Goal: Task Accomplishment & Management: Manage account settings

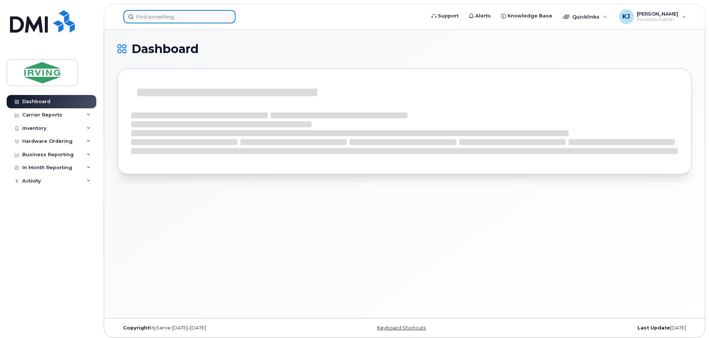
click at [173, 17] on input at bounding box center [179, 16] width 112 height 13
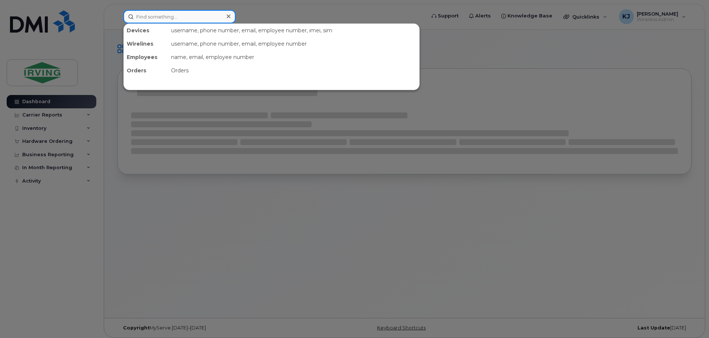
paste input "https://forms.office.com/Pages/ResponsePage.aspx?id=YuvUO-VI-UehUHnp6cRvMo4wRJ_…"
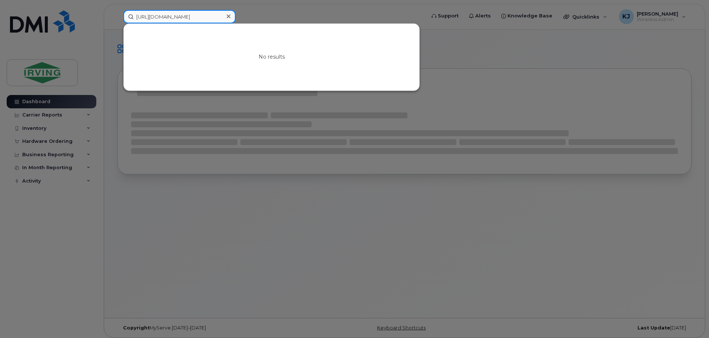
type input "https://forms.office.com/Pages/ResponsePage.aspx?id=YuvUO-VI-UehUHnp6cRvMo4wRJ_…"
click at [229, 17] on icon at bounding box center [229, 16] width 4 height 4
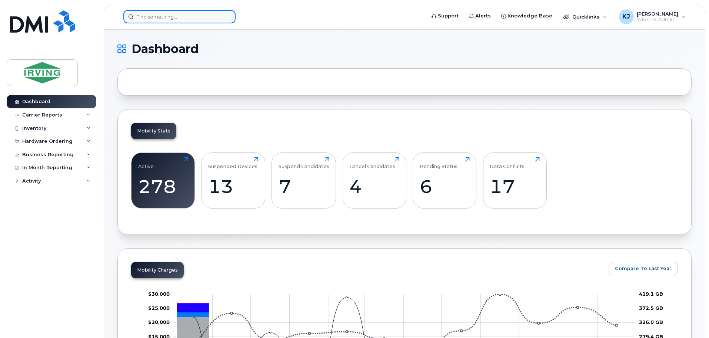
click at [188, 22] on input at bounding box center [179, 16] width 112 height 13
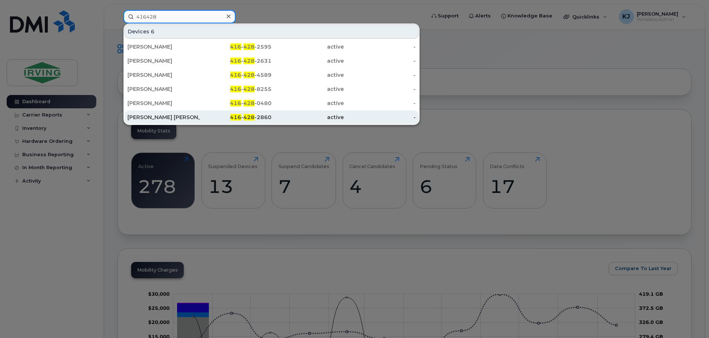
type input "416428"
click at [159, 117] on div "[PERSON_NAME] [PERSON_NAME]" at bounding box center [163, 116] width 72 height 7
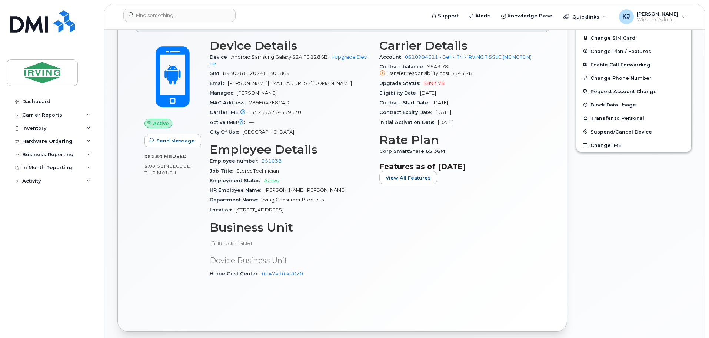
scroll to position [168, 0]
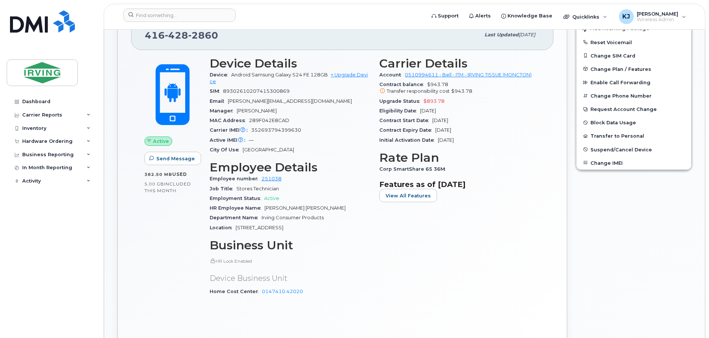
drag, startPoint x: 709, startPoint y: 62, endPoint x: 709, endPoint y: 53, distance: 8.5
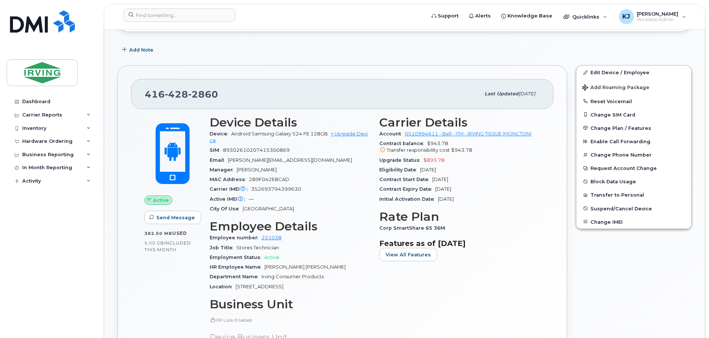
scroll to position [104, 0]
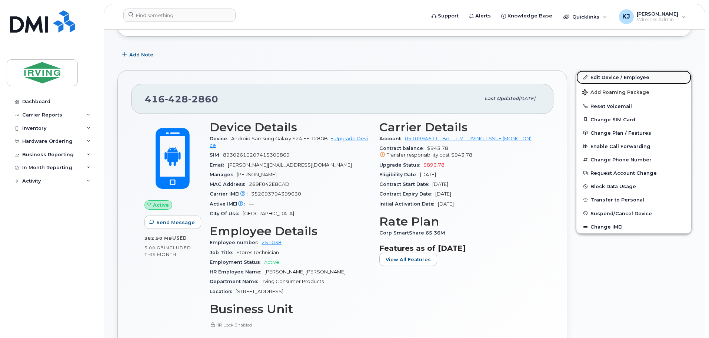
click at [607, 76] on link "Edit Device / Employee" at bounding box center [634, 76] width 115 height 13
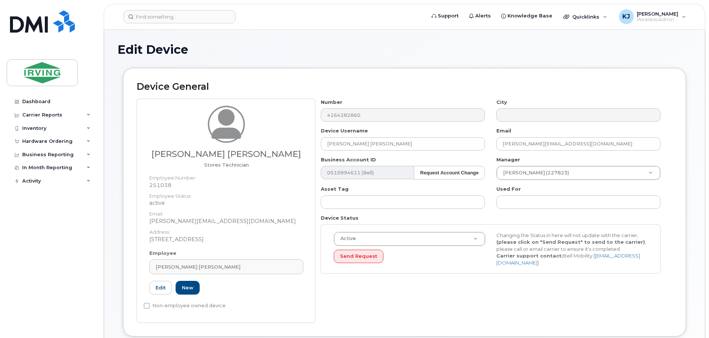
drag, startPoint x: 709, startPoint y: 53, endPoint x: 712, endPoint y: 42, distance: 11.8
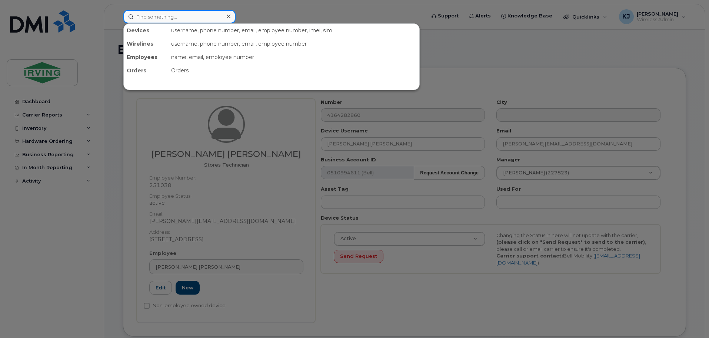
click at [159, 13] on input at bounding box center [179, 16] width 112 height 13
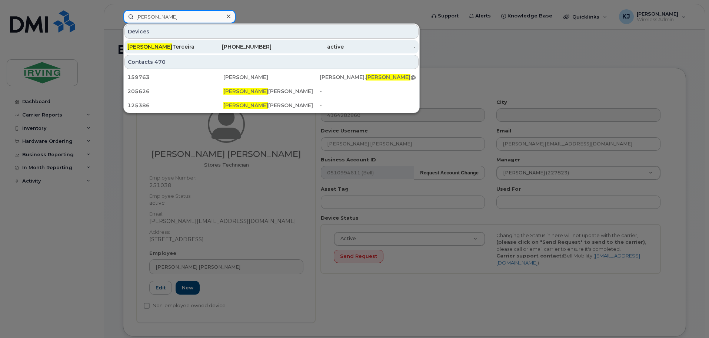
type input "joshua"
click at [152, 50] on div "Joshua Terceira" at bounding box center [163, 46] width 72 height 7
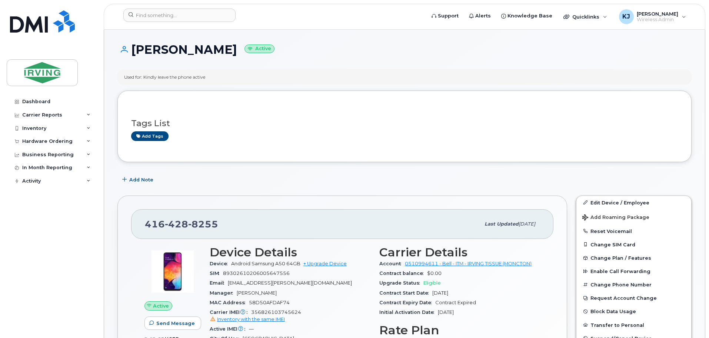
drag, startPoint x: 709, startPoint y: 77, endPoint x: 710, endPoint y: 102, distance: 25.2
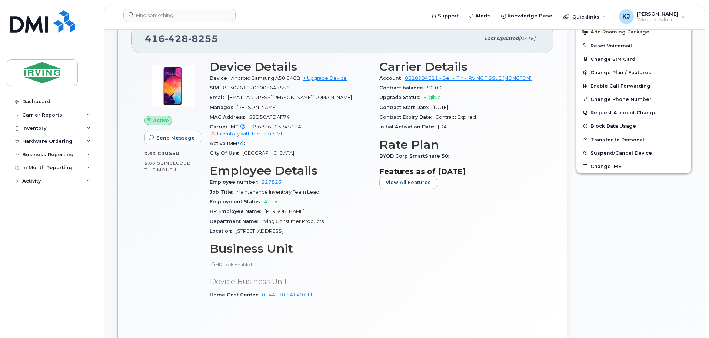
scroll to position [186, 0]
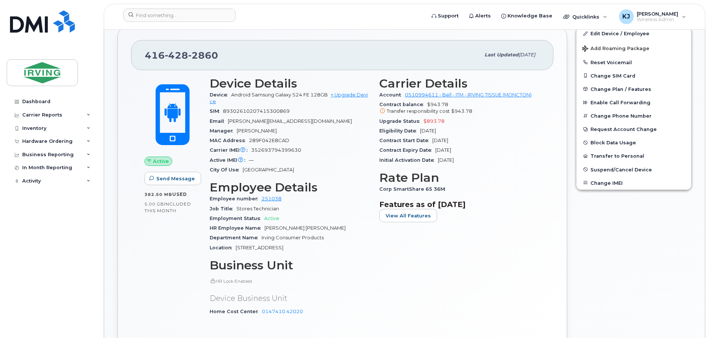
scroll to position [144, 0]
